Goal: Information Seeking & Learning: Learn about a topic

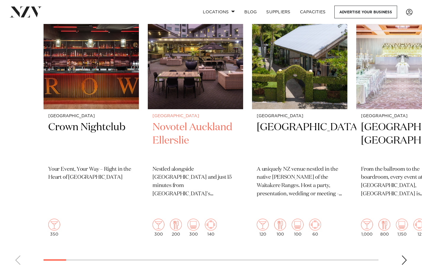
scroll to position [238, 0]
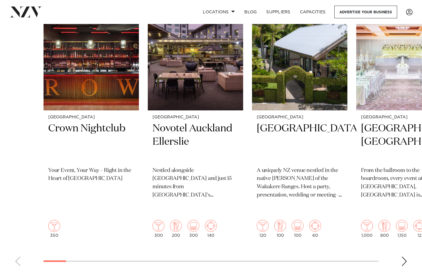
click at [404, 257] on div "Next slide" at bounding box center [404, 261] width 6 height 9
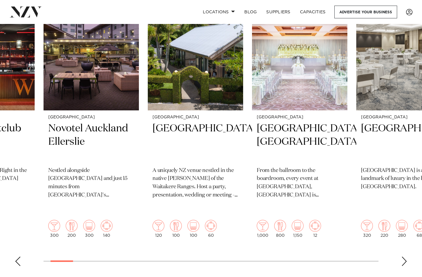
click at [404, 257] on div "Next slide" at bounding box center [404, 261] width 6 height 9
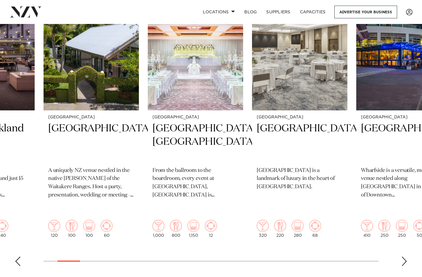
click at [404, 257] on div "Next slide" at bounding box center [404, 261] width 6 height 9
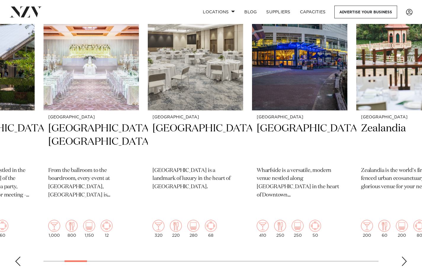
click at [404, 257] on div "Next slide" at bounding box center [404, 261] width 6 height 9
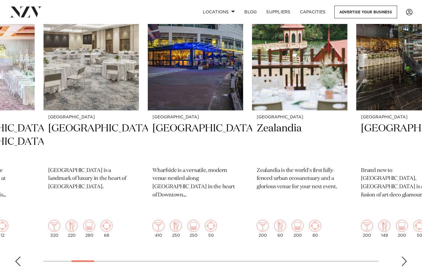
click at [404, 257] on div "Next slide" at bounding box center [404, 261] width 6 height 9
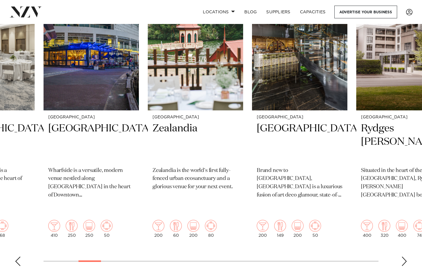
click at [404, 257] on div "Next slide" at bounding box center [404, 261] width 6 height 9
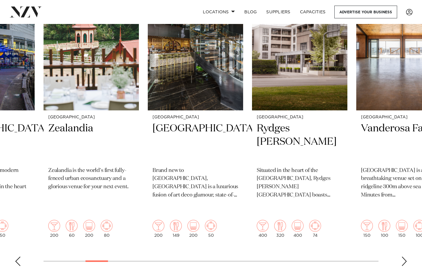
click at [404, 257] on div "Next slide" at bounding box center [404, 261] width 6 height 9
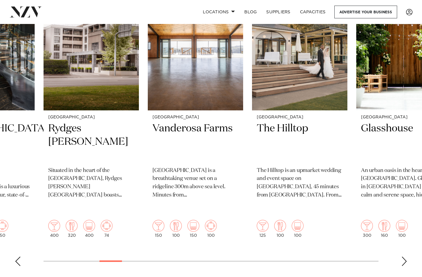
click at [404, 257] on div "Next slide" at bounding box center [404, 261] width 6 height 9
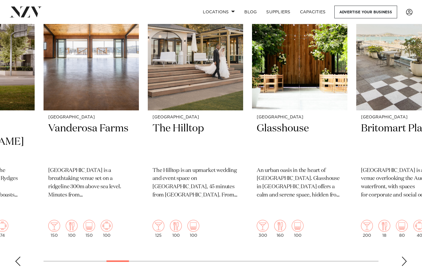
click at [404, 257] on div "Next slide" at bounding box center [404, 261] width 6 height 9
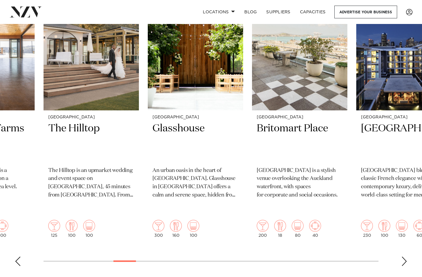
click at [404, 257] on div "Next slide" at bounding box center [404, 261] width 6 height 9
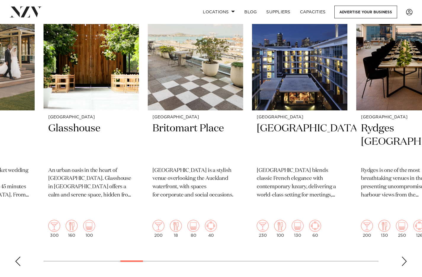
click at [404, 257] on div "Next slide" at bounding box center [404, 261] width 6 height 9
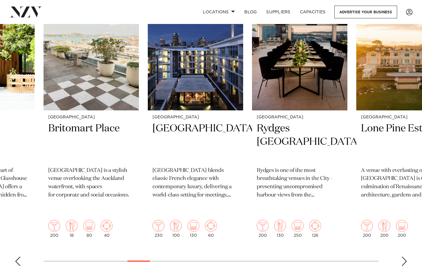
click at [404, 257] on div "Next slide" at bounding box center [404, 261] width 6 height 9
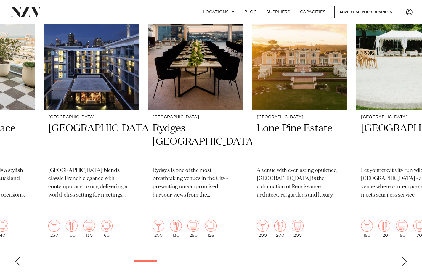
click at [404, 257] on div "Next slide" at bounding box center [404, 261] width 6 height 9
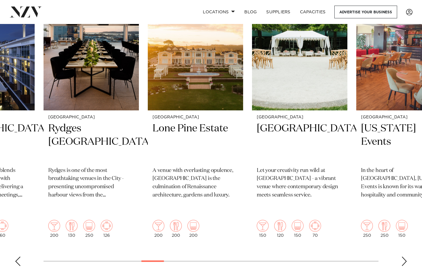
click at [404, 257] on div "Next slide" at bounding box center [404, 261] width 6 height 9
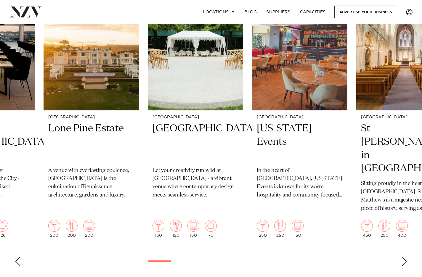
click at [404, 257] on div "Next slide" at bounding box center [404, 261] width 6 height 9
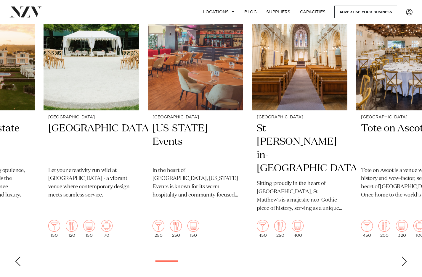
click at [404, 257] on div "Next slide" at bounding box center [404, 261] width 6 height 9
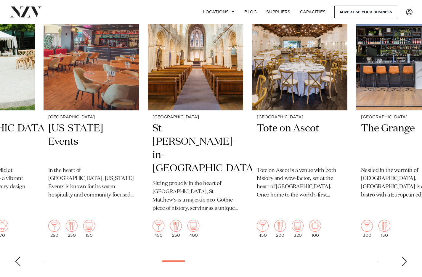
click at [404, 257] on div "Next slide" at bounding box center [404, 261] width 6 height 9
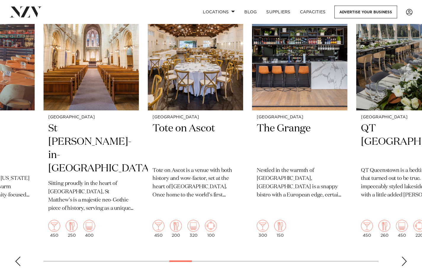
click at [404, 257] on div "Next slide" at bounding box center [404, 261] width 6 height 9
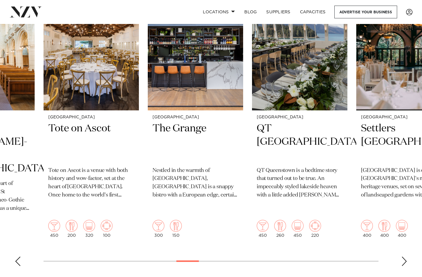
click at [404, 257] on div "Next slide" at bounding box center [404, 261] width 6 height 9
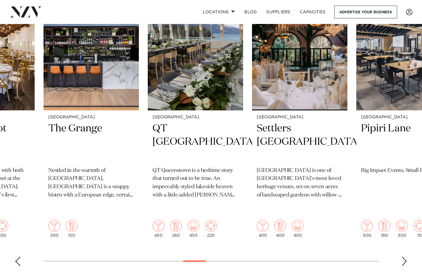
click at [404, 257] on div "Next slide" at bounding box center [404, 261] width 6 height 9
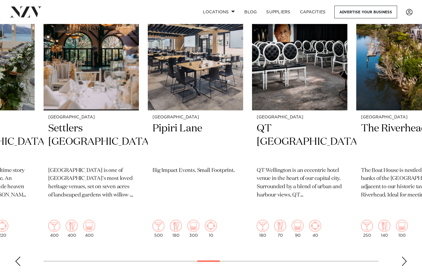
click at [407, 257] on div "Next slide" at bounding box center [404, 261] width 6 height 9
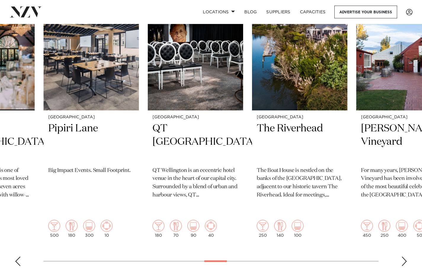
click at [407, 257] on div "Next slide" at bounding box center [404, 261] width 6 height 9
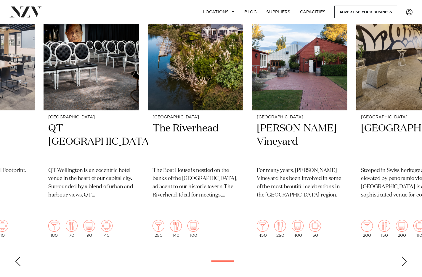
click at [407, 257] on div "Next slide" at bounding box center [404, 261] width 6 height 9
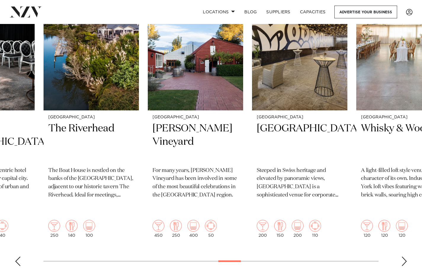
click at [407, 257] on div "Next slide" at bounding box center [404, 261] width 6 height 9
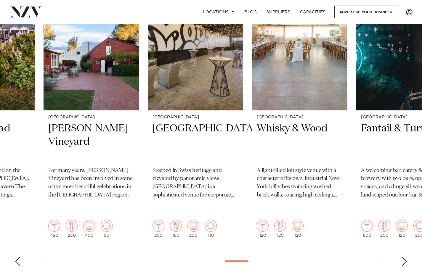
click at [407, 257] on div "Next slide" at bounding box center [404, 261] width 6 height 9
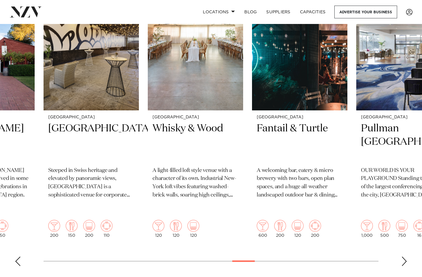
click at [407, 257] on div "Next slide" at bounding box center [404, 261] width 6 height 9
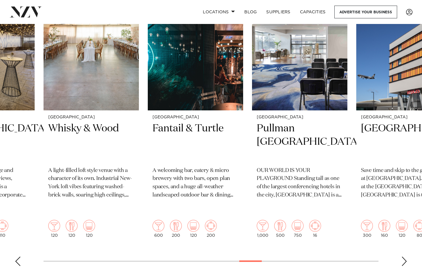
click at [407, 257] on div "Next slide" at bounding box center [404, 261] width 6 height 9
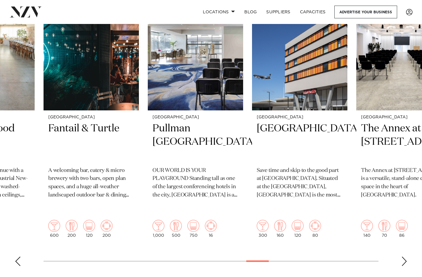
click at [407, 257] on div "Next slide" at bounding box center [404, 261] width 6 height 9
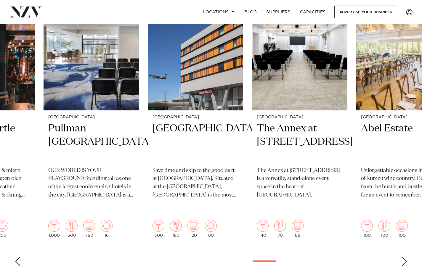
click at [407, 257] on div "Next slide" at bounding box center [404, 261] width 6 height 9
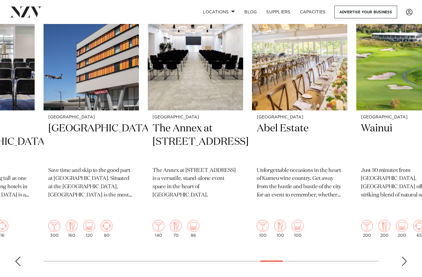
click at [407, 257] on div "Next slide" at bounding box center [404, 261] width 6 height 9
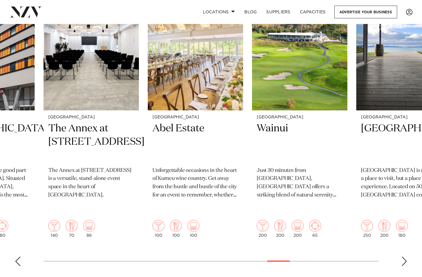
click at [407, 257] on div "Next slide" at bounding box center [404, 261] width 6 height 9
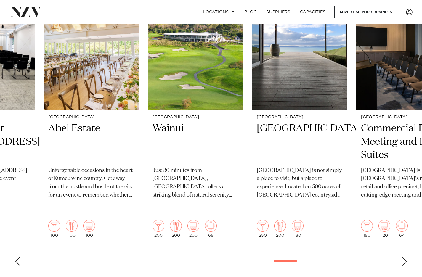
click at [407, 257] on div "Next slide" at bounding box center [404, 261] width 6 height 9
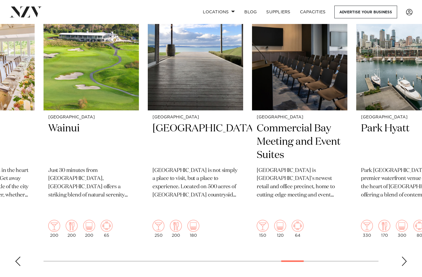
click at [407, 257] on div "Next slide" at bounding box center [404, 261] width 6 height 9
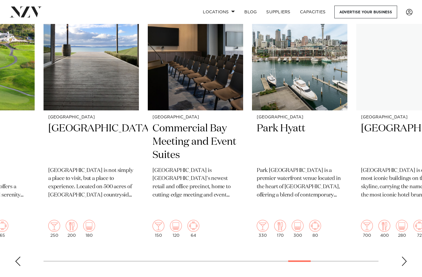
click at [407, 257] on div "Next slide" at bounding box center [404, 261] width 6 height 9
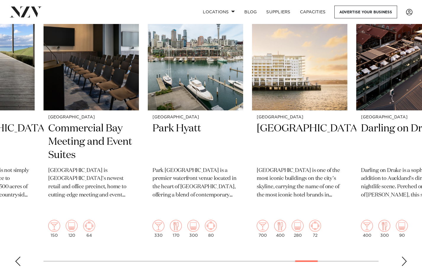
click at [407, 257] on div "Next slide" at bounding box center [404, 261] width 6 height 9
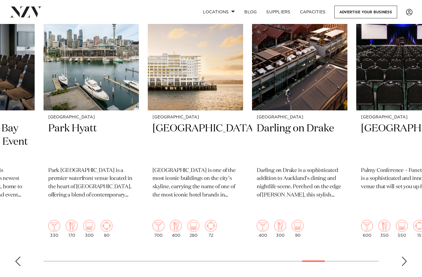
click at [407, 257] on div "Next slide" at bounding box center [404, 261] width 6 height 9
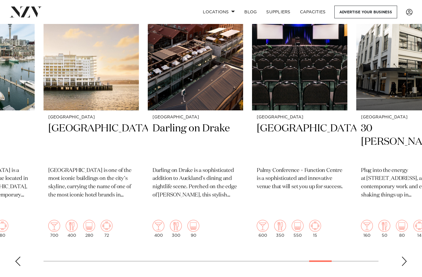
click at [407, 257] on div "Next slide" at bounding box center [404, 261] width 6 height 9
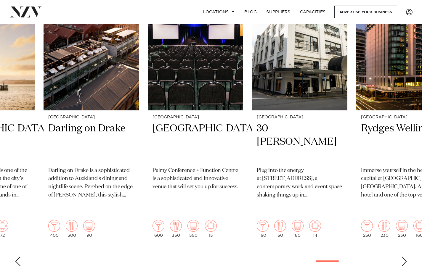
click at [407, 257] on div "Next slide" at bounding box center [404, 261] width 6 height 9
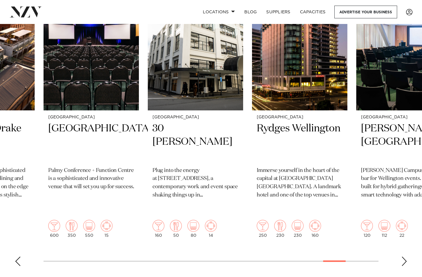
click at [407, 257] on div "Next slide" at bounding box center [404, 261] width 6 height 9
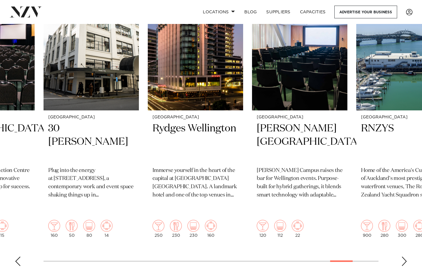
click at [407, 257] on div "Next slide" at bounding box center [404, 261] width 6 height 9
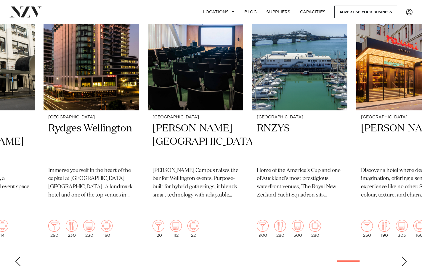
click at [407, 257] on div "Next slide" at bounding box center [404, 261] width 6 height 9
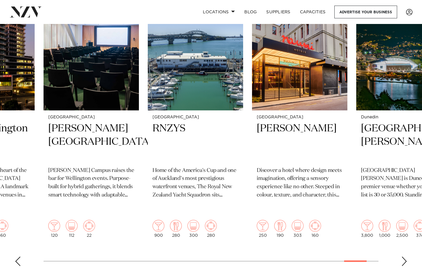
click at [407, 257] on div "Next slide" at bounding box center [404, 261] width 6 height 9
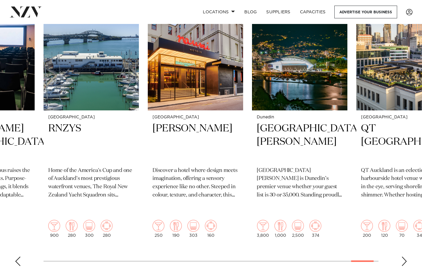
click at [407, 257] on div "Next slide" at bounding box center [404, 261] width 6 height 9
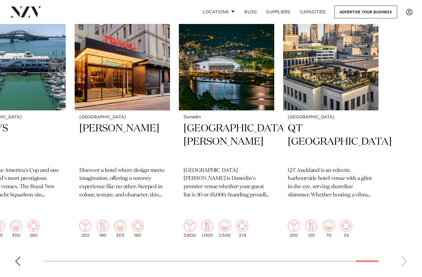
click at [407, 250] on swiper-container "Auckland Crown Nightclub Your Event, Your Way – Right in the Heart of Auckland …" at bounding box center [211, 127] width 422 height 288
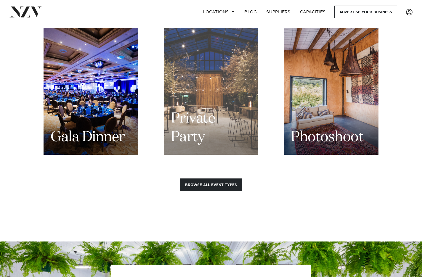
scroll to position [728, 0]
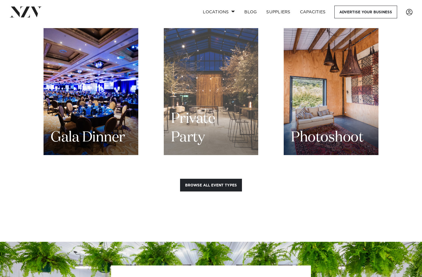
click at [243, 78] on div "Private Party" at bounding box center [211, 91] width 95 height 127
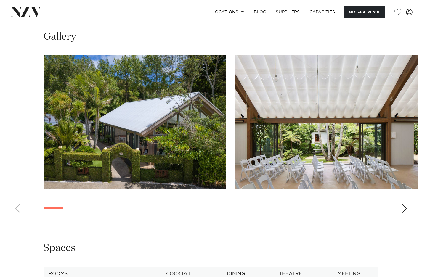
scroll to position [697, 0]
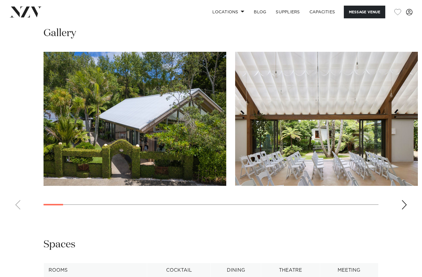
click at [403, 208] on div "Next slide" at bounding box center [404, 204] width 6 height 9
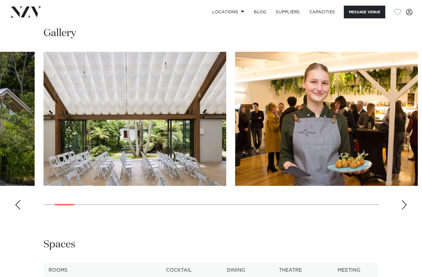
click at [403, 208] on div "Next slide" at bounding box center [404, 204] width 6 height 9
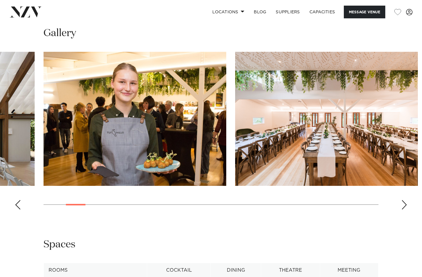
click at [403, 208] on div "Next slide" at bounding box center [404, 204] width 6 height 9
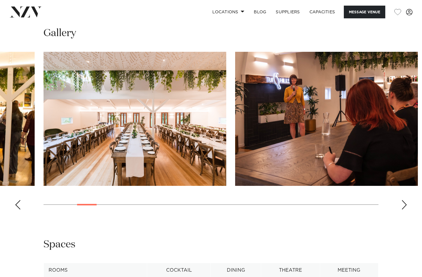
click at [403, 208] on div "Next slide" at bounding box center [404, 204] width 6 height 9
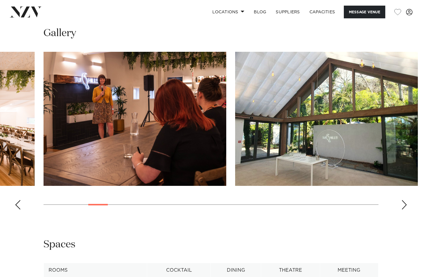
click at [403, 208] on div "Next slide" at bounding box center [404, 204] width 6 height 9
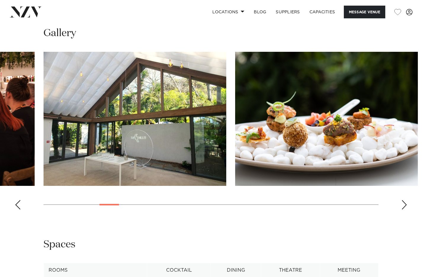
click at [403, 208] on div "Next slide" at bounding box center [404, 204] width 6 height 9
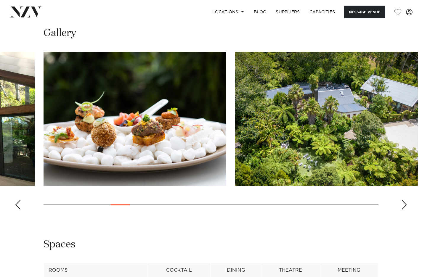
click at [403, 208] on div "Next slide" at bounding box center [404, 204] width 6 height 9
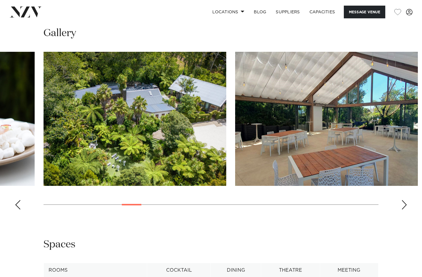
click at [403, 208] on div "Next slide" at bounding box center [404, 204] width 6 height 9
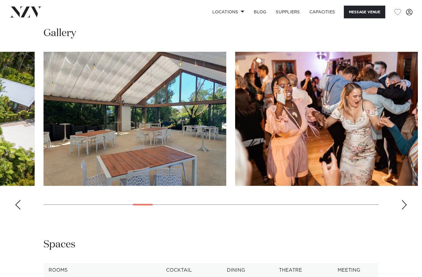
click at [403, 208] on div "Next slide" at bounding box center [404, 204] width 6 height 9
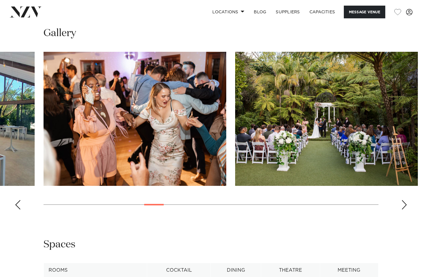
click at [403, 208] on div "Next slide" at bounding box center [404, 204] width 6 height 9
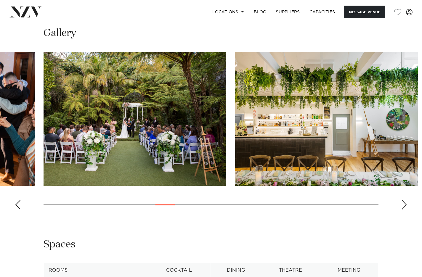
click at [403, 208] on div "Next slide" at bounding box center [404, 204] width 6 height 9
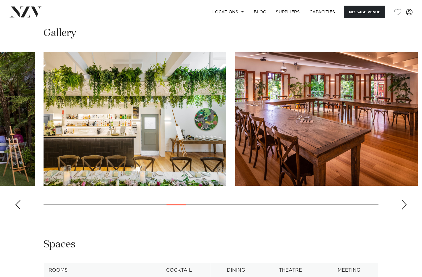
click at [403, 208] on div "Next slide" at bounding box center [404, 204] width 6 height 9
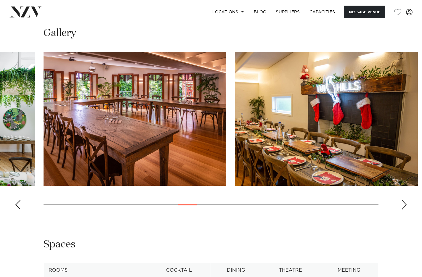
click at [403, 208] on div "Next slide" at bounding box center [404, 204] width 6 height 9
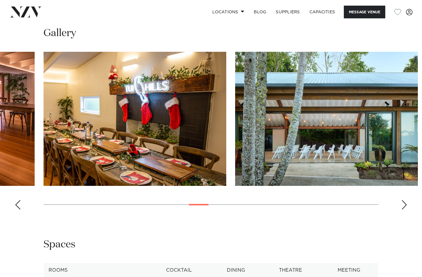
click at [403, 208] on div "Next slide" at bounding box center [404, 204] width 6 height 9
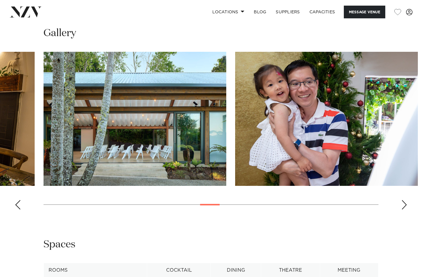
click at [403, 208] on div "Next slide" at bounding box center [404, 204] width 6 height 9
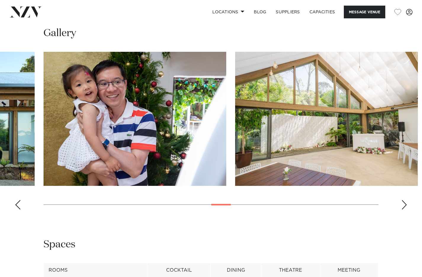
click at [403, 208] on div "Next slide" at bounding box center [404, 204] width 6 height 9
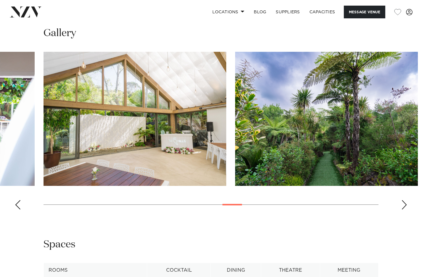
click at [403, 208] on div "Next slide" at bounding box center [404, 204] width 6 height 9
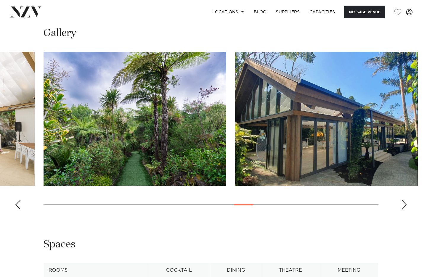
click at [403, 208] on div "Next slide" at bounding box center [404, 204] width 6 height 9
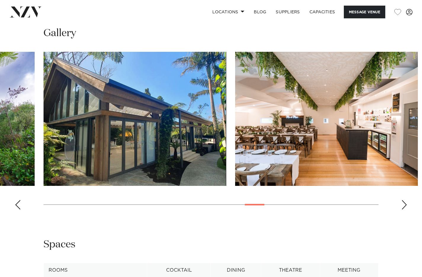
click at [403, 208] on div "Next slide" at bounding box center [404, 204] width 6 height 9
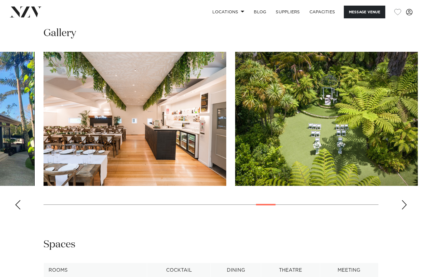
click at [403, 208] on div "Next slide" at bounding box center [404, 204] width 6 height 9
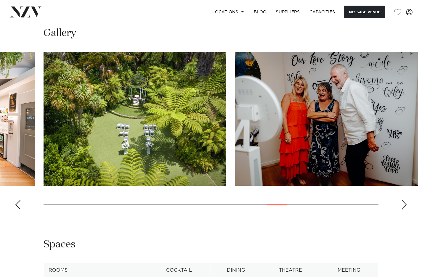
click at [403, 208] on div "Next slide" at bounding box center [404, 204] width 6 height 9
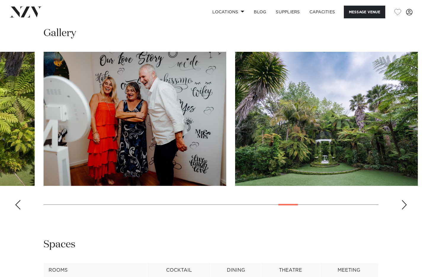
click at [403, 208] on div "Next slide" at bounding box center [404, 204] width 6 height 9
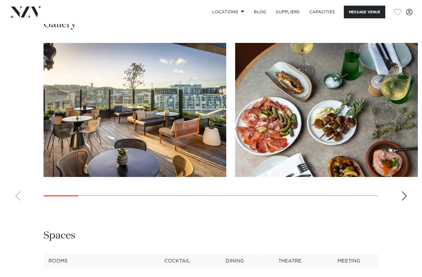
scroll to position [830, 0]
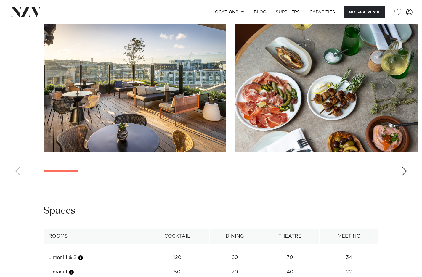
click at [406, 166] on div "Next slide" at bounding box center [404, 170] width 6 height 9
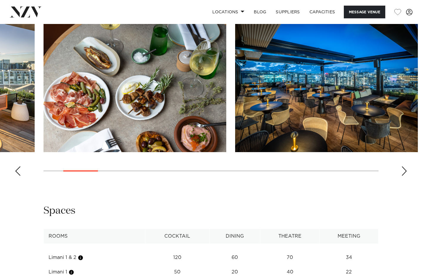
click at [406, 166] on div "Next slide" at bounding box center [404, 170] width 6 height 9
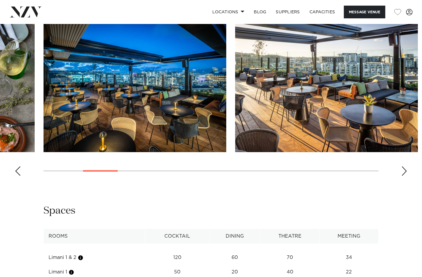
click at [406, 166] on div "Next slide" at bounding box center [404, 170] width 6 height 9
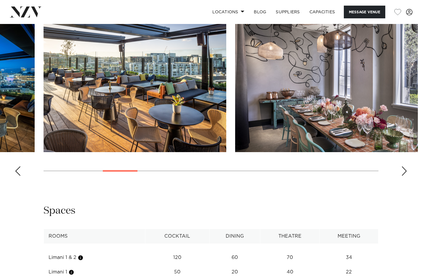
click at [406, 166] on div "Next slide" at bounding box center [404, 170] width 6 height 9
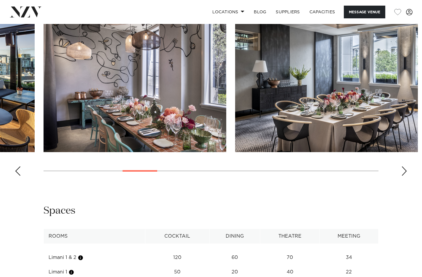
click at [406, 166] on div "Next slide" at bounding box center [404, 170] width 6 height 9
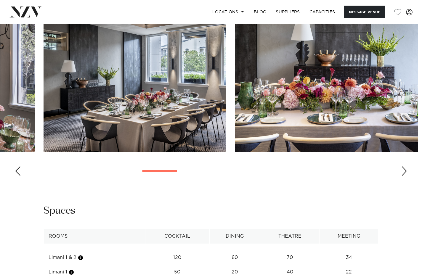
click at [406, 166] on div "Next slide" at bounding box center [404, 170] width 6 height 9
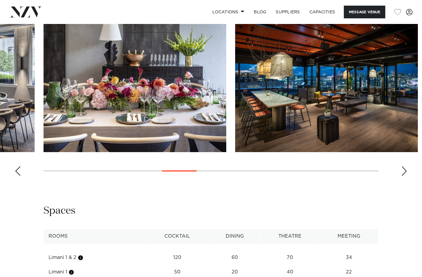
click at [406, 166] on div "Next slide" at bounding box center [404, 170] width 6 height 9
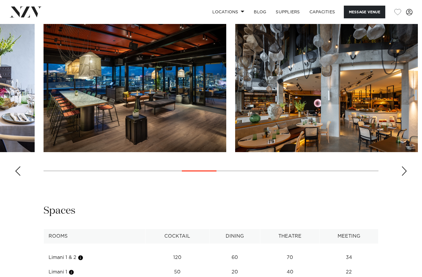
click at [406, 166] on div "Next slide" at bounding box center [404, 170] width 6 height 9
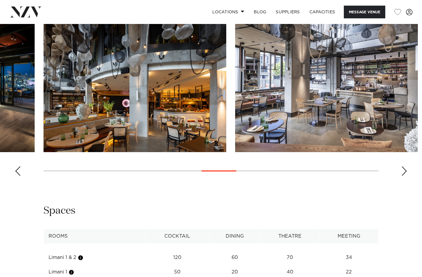
click at [406, 166] on div "Next slide" at bounding box center [404, 170] width 6 height 9
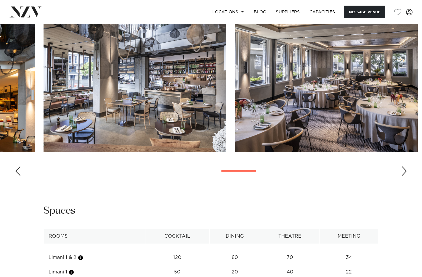
click at [405, 166] on div "Next slide" at bounding box center [404, 170] width 6 height 9
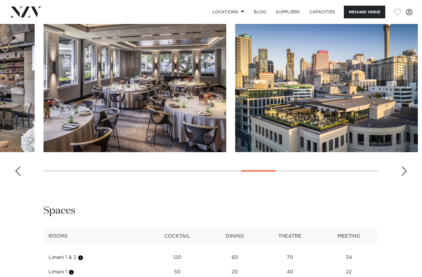
click at [405, 166] on div "Next slide" at bounding box center [404, 170] width 6 height 9
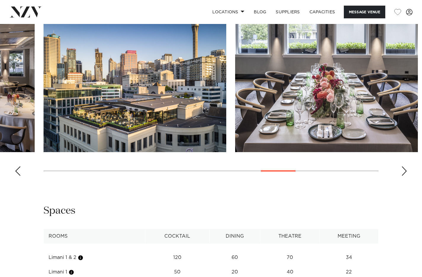
click at [405, 166] on div "Next slide" at bounding box center [404, 170] width 6 height 9
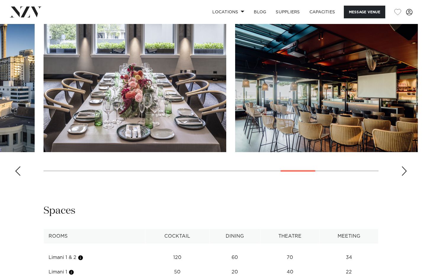
click at [405, 166] on div "Next slide" at bounding box center [404, 170] width 6 height 9
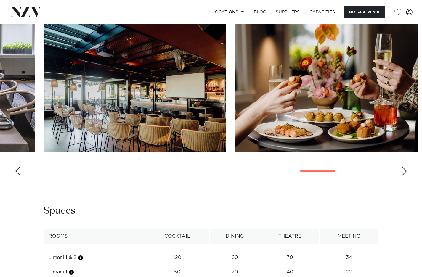
click at [405, 166] on div "Next slide" at bounding box center [404, 170] width 6 height 9
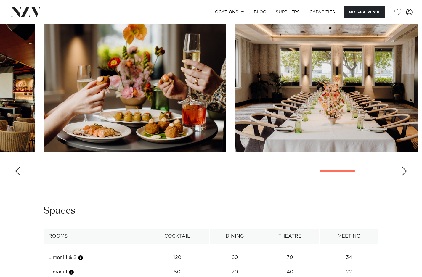
click at [405, 166] on div "Next slide" at bounding box center [404, 170] width 6 height 9
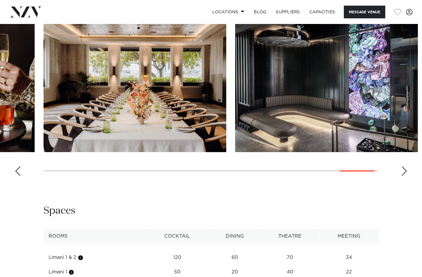
click at [405, 166] on div "Next slide" at bounding box center [404, 170] width 6 height 9
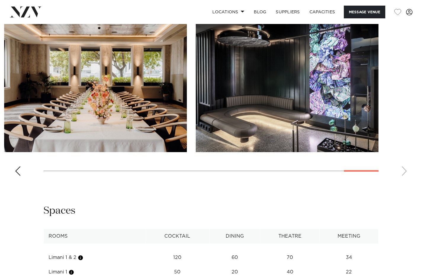
click at [405, 161] on swiper-container at bounding box center [211, 99] width 422 height 162
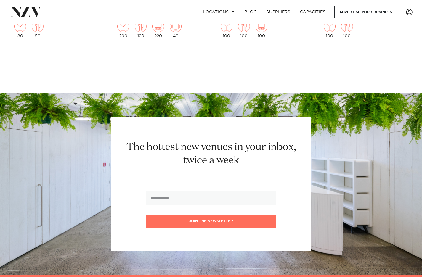
scroll to position [18696, 0]
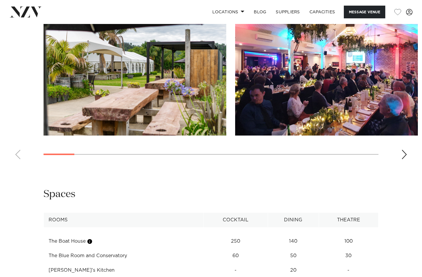
scroll to position [607, 0]
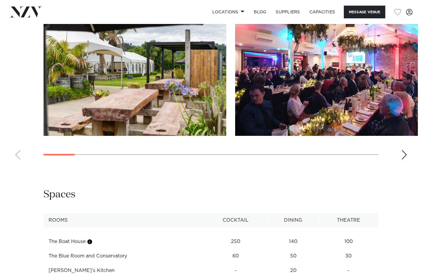
click at [405, 150] on div "Next slide" at bounding box center [404, 154] width 6 height 9
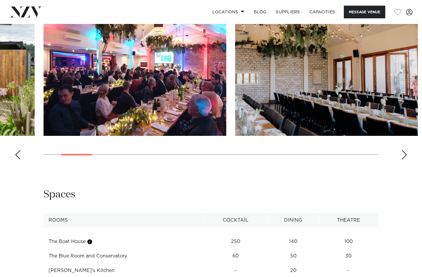
click at [405, 150] on div "Next slide" at bounding box center [404, 154] width 6 height 9
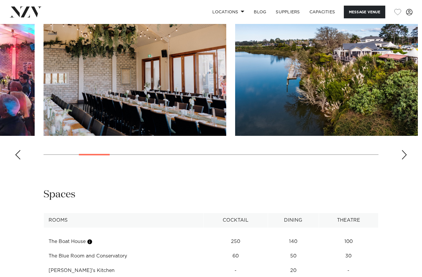
click at [405, 150] on div "Next slide" at bounding box center [404, 154] width 6 height 9
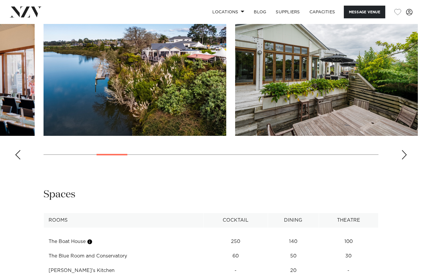
click at [405, 150] on div "Next slide" at bounding box center [404, 154] width 6 height 9
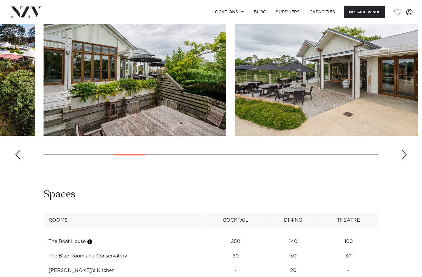
click at [405, 150] on div "Next slide" at bounding box center [404, 154] width 6 height 9
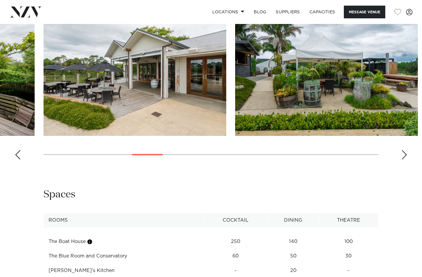
click at [405, 150] on div "Next slide" at bounding box center [404, 154] width 6 height 9
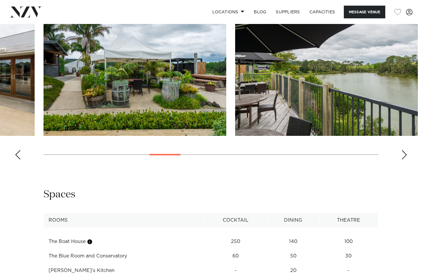
click at [405, 150] on div "Next slide" at bounding box center [404, 154] width 6 height 9
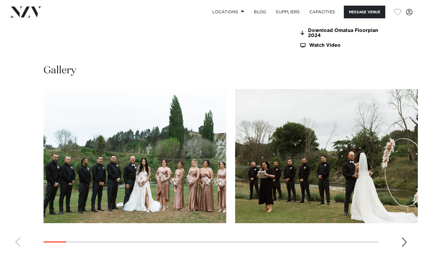
scroll to position [546, 0]
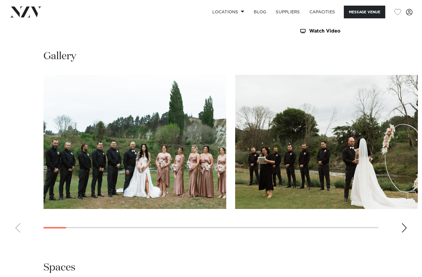
click at [403, 223] on div "Next slide" at bounding box center [404, 227] width 6 height 9
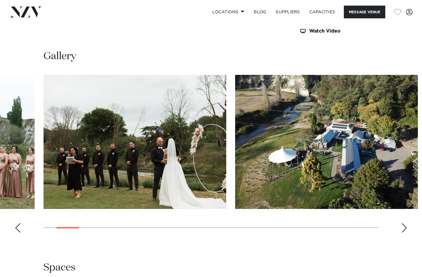
click at [403, 223] on div "Next slide" at bounding box center [404, 227] width 6 height 9
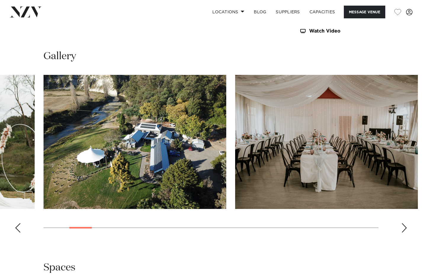
click at [403, 223] on div "Next slide" at bounding box center [404, 227] width 6 height 9
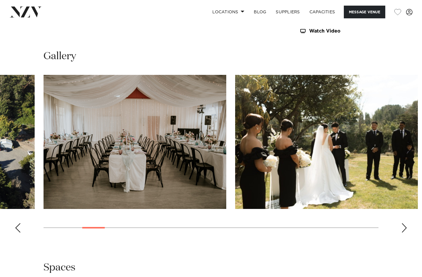
click at [403, 223] on div "Next slide" at bounding box center [404, 227] width 6 height 9
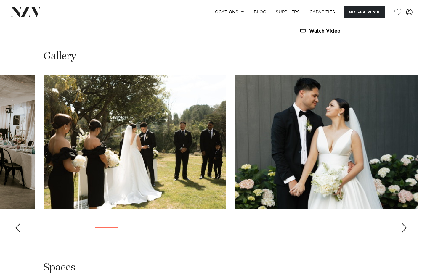
click at [403, 223] on div "Next slide" at bounding box center [404, 227] width 6 height 9
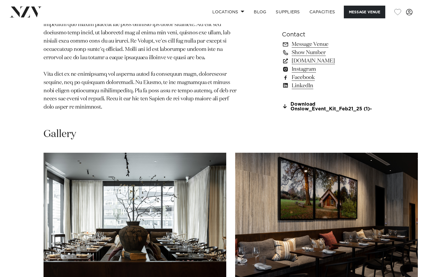
scroll to position [620, 0]
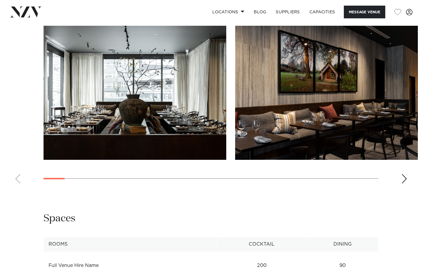
click at [404, 174] on div "Next slide" at bounding box center [404, 178] width 6 height 9
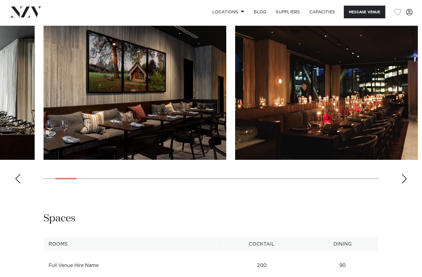
click at [404, 174] on div "Next slide" at bounding box center [404, 178] width 6 height 9
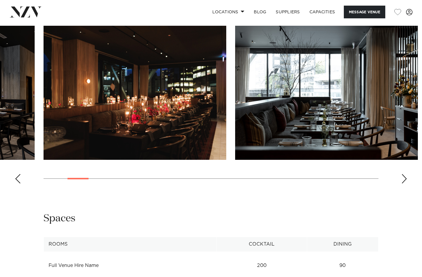
click at [404, 174] on div "Next slide" at bounding box center [404, 178] width 6 height 9
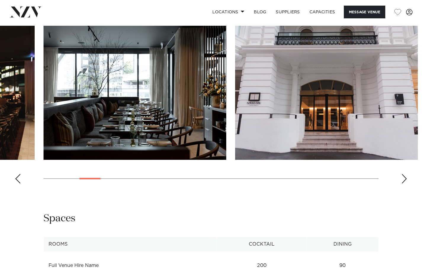
click at [404, 174] on div "Next slide" at bounding box center [404, 178] width 6 height 9
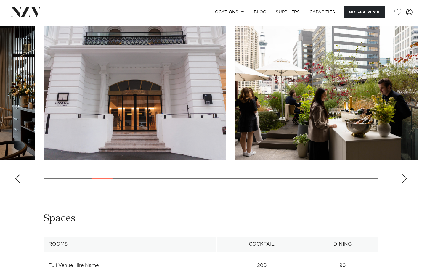
click at [404, 174] on div "Next slide" at bounding box center [404, 178] width 6 height 9
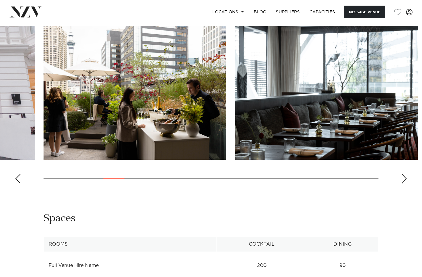
click at [404, 174] on div "Next slide" at bounding box center [404, 178] width 6 height 9
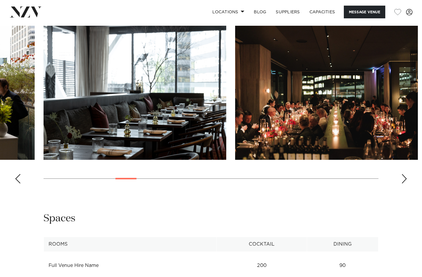
click at [404, 174] on div "Next slide" at bounding box center [404, 178] width 6 height 9
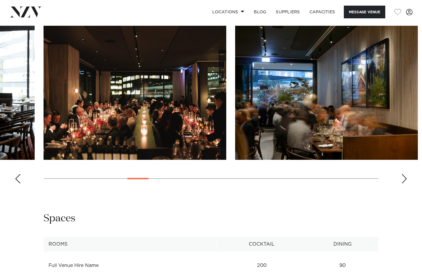
click at [404, 174] on div "Next slide" at bounding box center [404, 178] width 6 height 9
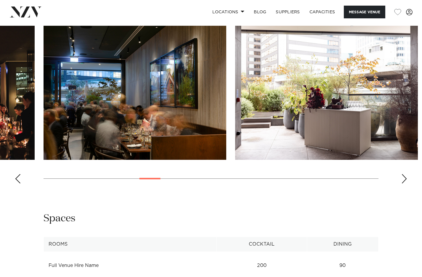
click at [404, 174] on div "Next slide" at bounding box center [404, 178] width 6 height 9
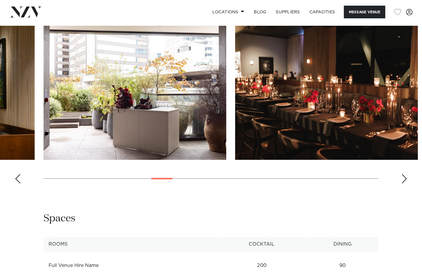
click at [404, 174] on div "Next slide" at bounding box center [404, 178] width 6 height 9
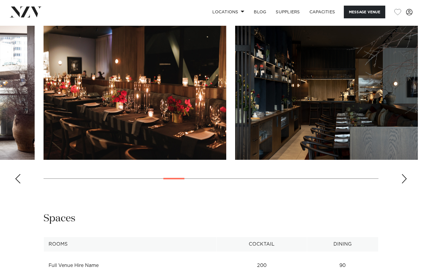
click at [404, 174] on div "Next slide" at bounding box center [404, 178] width 6 height 9
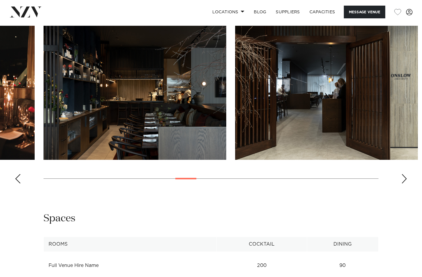
click at [404, 174] on div "Next slide" at bounding box center [404, 178] width 6 height 9
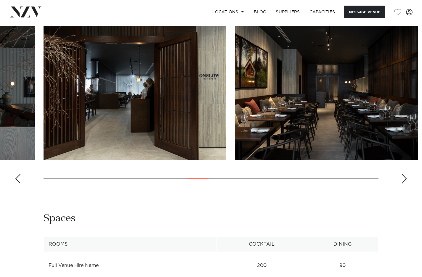
click at [404, 174] on div "Next slide" at bounding box center [404, 178] width 6 height 9
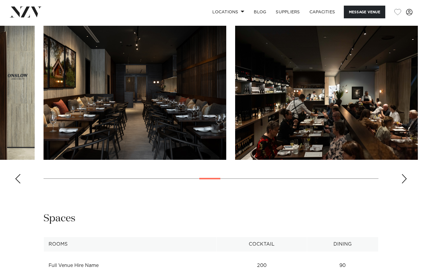
click at [404, 174] on div "Next slide" at bounding box center [404, 178] width 6 height 9
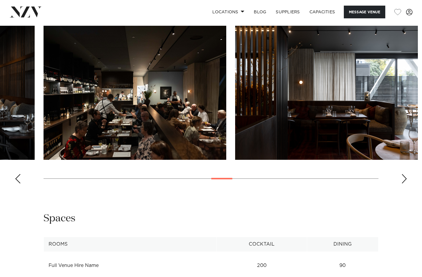
click at [404, 174] on div "Next slide" at bounding box center [404, 178] width 6 height 9
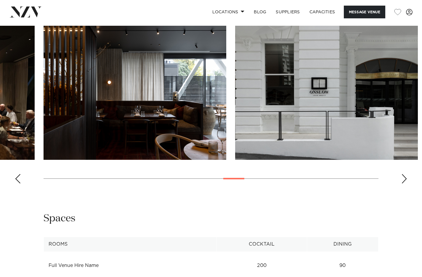
click at [404, 174] on div "Next slide" at bounding box center [404, 178] width 6 height 9
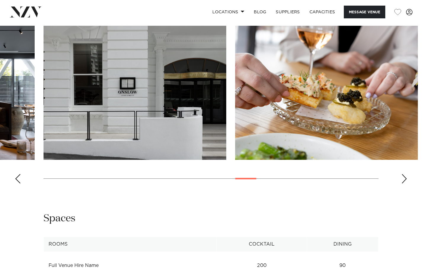
click at [404, 174] on div "Next slide" at bounding box center [404, 178] width 6 height 9
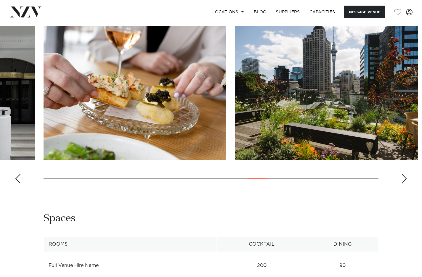
click at [404, 174] on div "Next slide" at bounding box center [404, 178] width 6 height 9
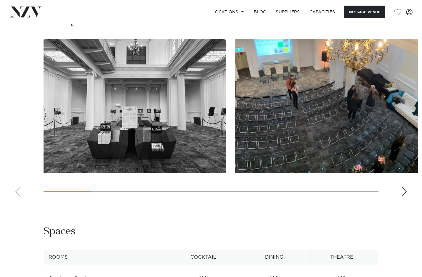
scroll to position [514, 0]
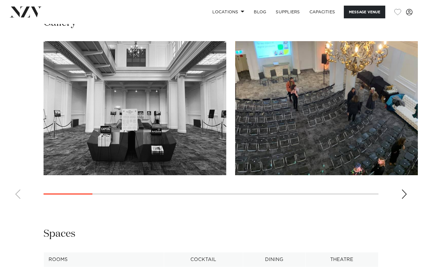
click at [402, 190] on div "Next slide" at bounding box center [404, 193] width 6 height 9
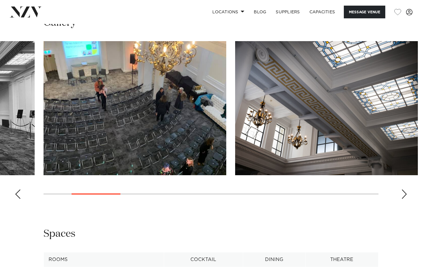
click at [402, 190] on div "Next slide" at bounding box center [404, 193] width 6 height 9
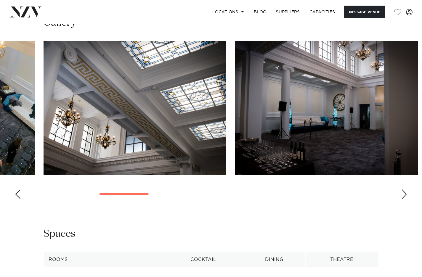
click at [402, 190] on div "Next slide" at bounding box center [404, 193] width 6 height 9
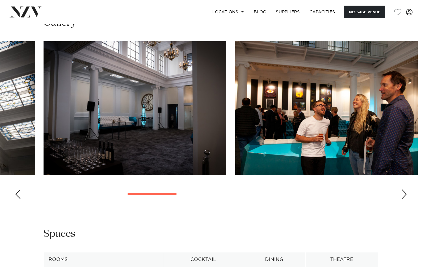
click at [402, 190] on div "Next slide" at bounding box center [404, 193] width 6 height 9
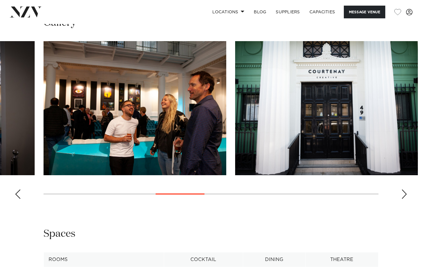
click at [402, 190] on div "Next slide" at bounding box center [404, 193] width 6 height 9
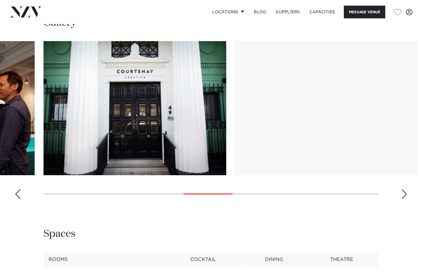
click at [402, 190] on div "Next slide" at bounding box center [404, 193] width 6 height 9
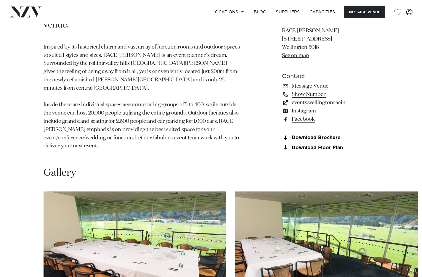
scroll to position [442, 0]
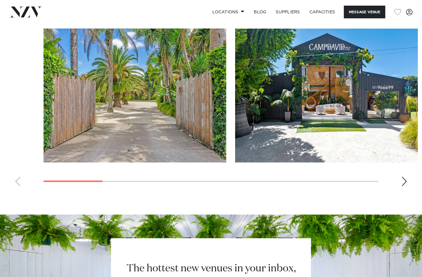
scroll to position [521, 0]
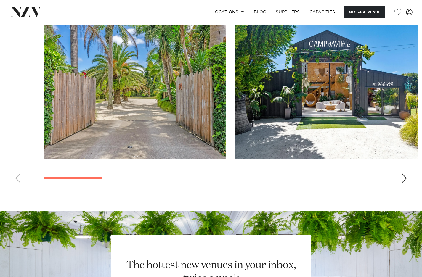
click at [404, 178] on div "Next slide" at bounding box center [404, 177] width 6 height 9
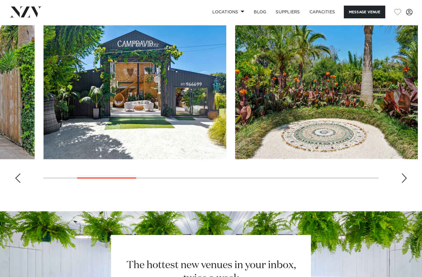
click at [404, 178] on div "Next slide" at bounding box center [404, 177] width 6 height 9
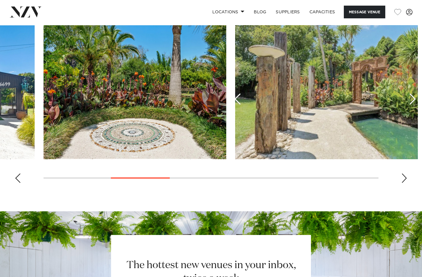
click at [404, 178] on div "Next slide" at bounding box center [404, 177] width 6 height 9
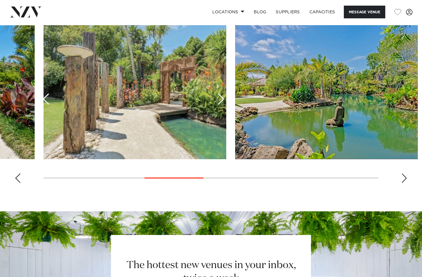
click at [404, 178] on div "Next slide" at bounding box center [404, 177] width 6 height 9
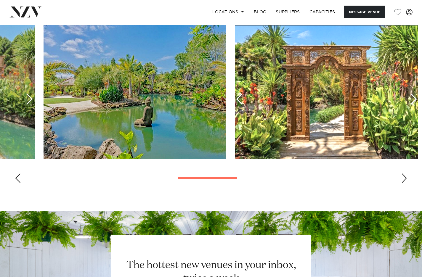
click at [404, 178] on div "Next slide" at bounding box center [404, 177] width 6 height 9
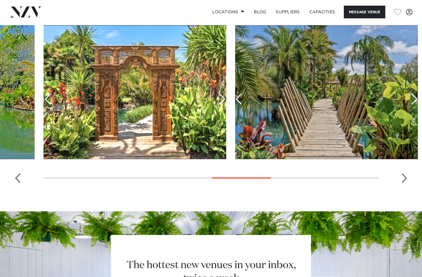
click at [404, 178] on div "Next slide" at bounding box center [404, 177] width 6 height 9
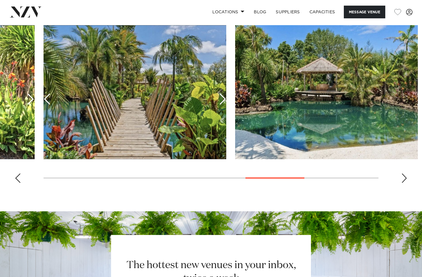
click at [404, 178] on div "Next slide" at bounding box center [404, 177] width 6 height 9
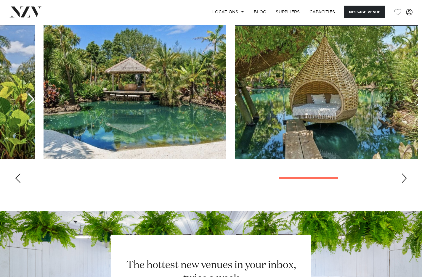
click at [404, 178] on div "Next slide" at bounding box center [404, 177] width 6 height 9
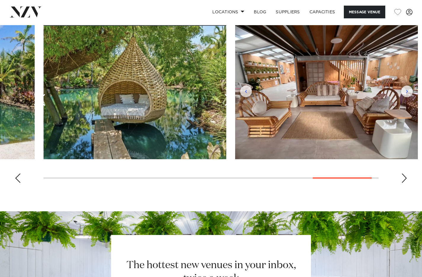
click at [404, 178] on div "Next slide" at bounding box center [404, 177] width 6 height 9
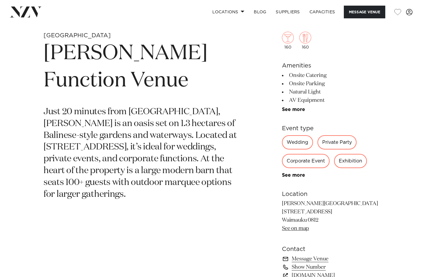
scroll to position [278, 0]
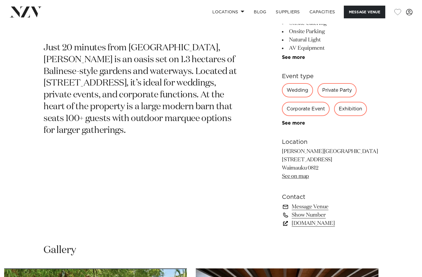
click at [294, 225] on link "CampDavid.nz" at bounding box center [330, 223] width 96 height 8
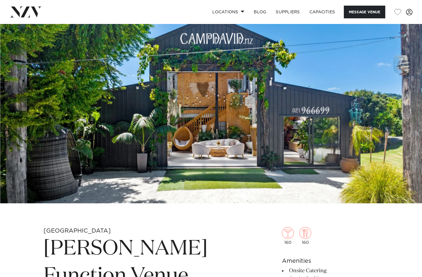
scroll to position [0, 0]
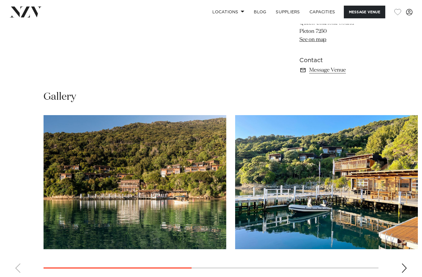
scroll to position [402, 0]
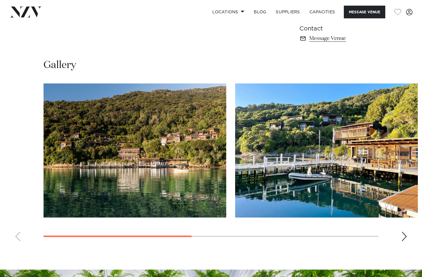
click at [402, 232] on div "Next slide" at bounding box center [404, 236] width 6 height 9
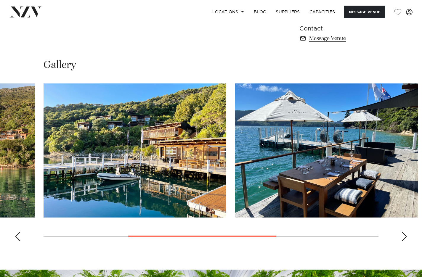
click at [402, 232] on div "Next slide" at bounding box center [404, 236] width 6 height 9
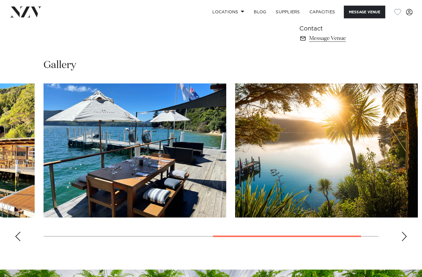
click at [402, 232] on div "Next slide" at bounding box center [404, 236] width 6 height 9
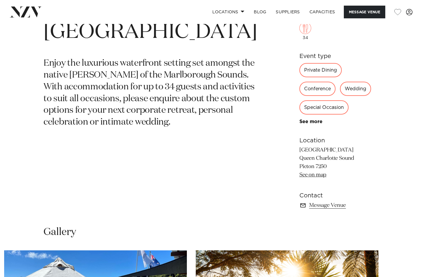
scroll to position [235, 0]
